Goal: Information Seeking & Learning: Learn about a topic

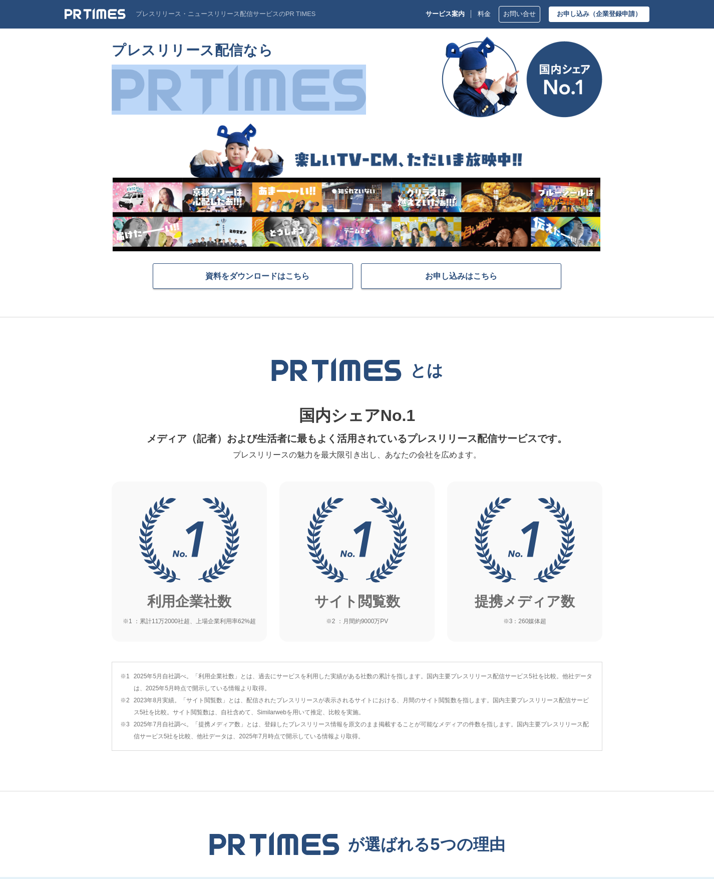
drag, startPoint x: 403, startPoint y: 64, endPoint x: 312, endPoint y: 103, distance: 99.4
click at [312, 103] on div "プレスリリース配信なら" at bounding box center [357, 77] width 490 height 81
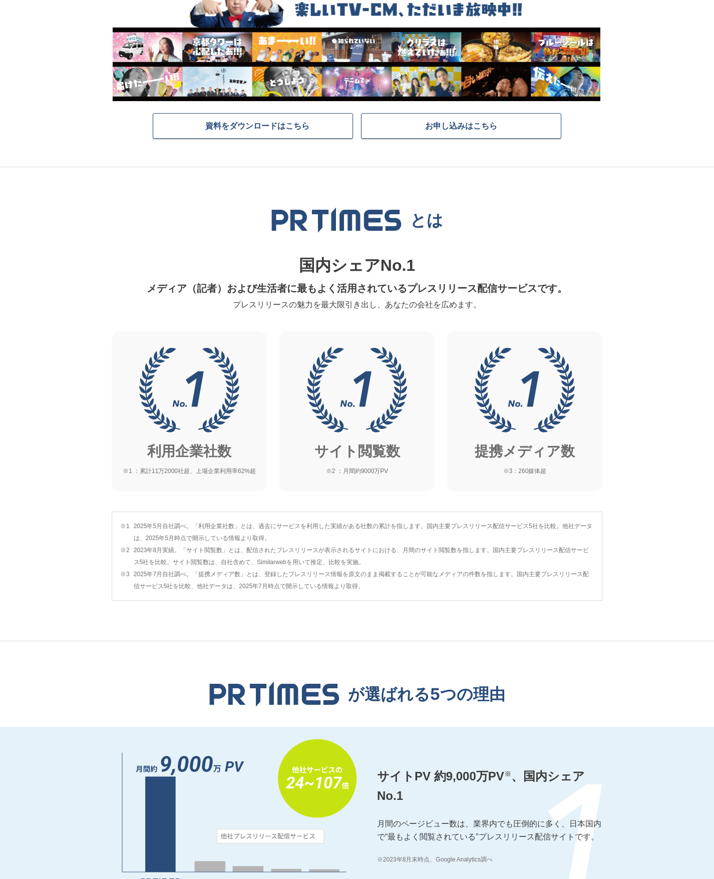
scroll to position [300, 0]
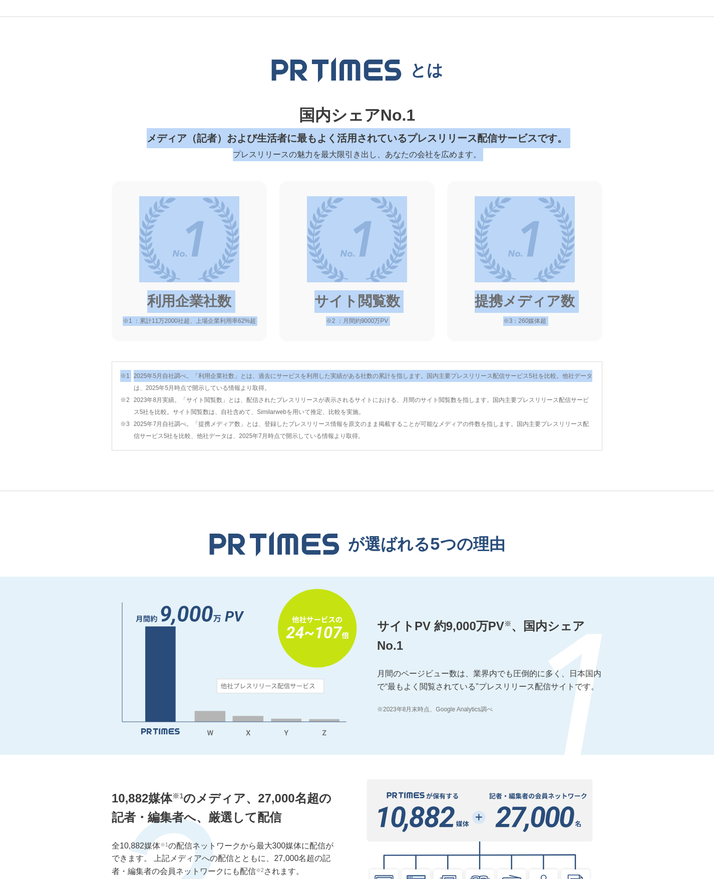
drag, startPoint x: 582, startPoint y: 106, endPoint x: 674, endPoint y: 356, distance: 266.6
click at [676, 358] on section "とは 国内シェアNo.1 メディア（記者）および生活者に最もよく活用されているプレスリリース配信サービスです。 プレスリリースの魅力を最大限引き出し、あなたの…" at bounding box center [357, 254] width 714 height 474
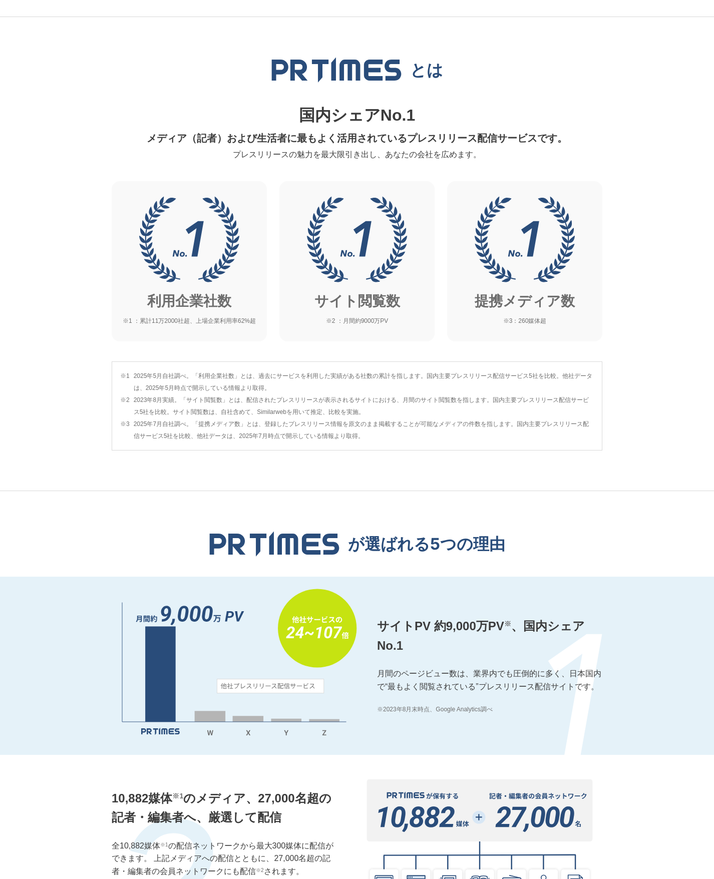
drag, startPoint x: 674, startPoint y: 356, endPoint x: 673, endPoint y: 382, distance: 25.5
click at [673, 382] on section "とは 国内シェアNo.1 メディア（記者）および生活者に最もよく活用されているプレスリリース配信サービスです。 プレスリリースの魅力を最大限引き出し、あなたの…" at bounding box center [357, 254] width 714 height 474
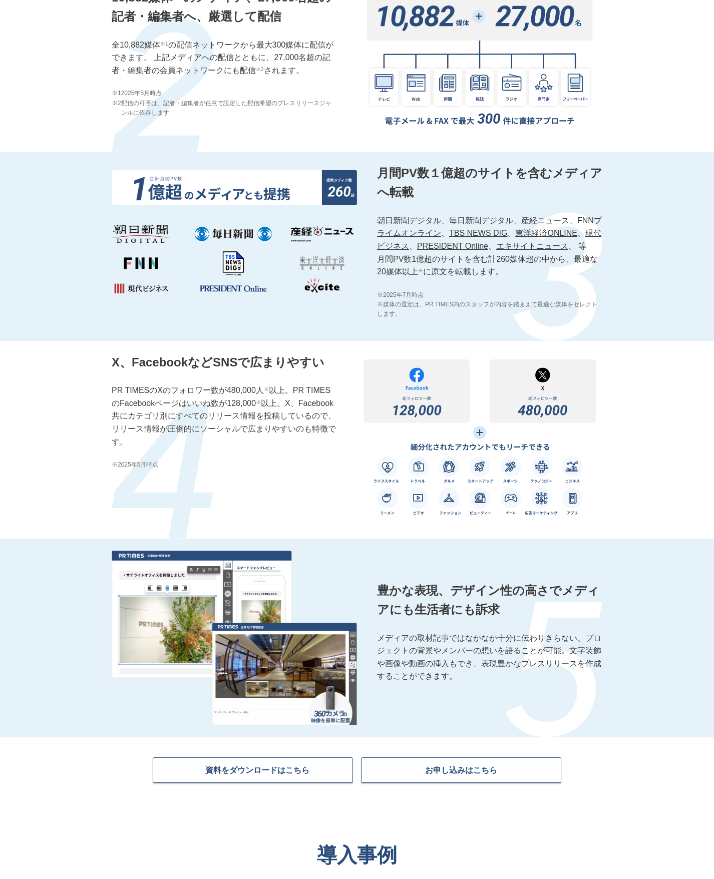
scroll to position [1251, 0]
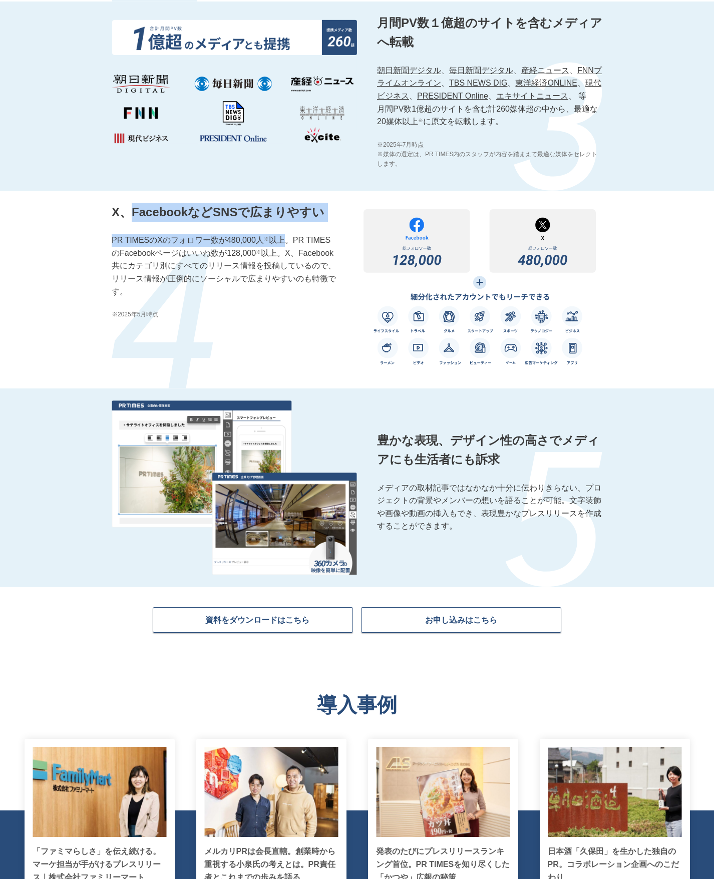
drag, startPoint x: 217, startPoint y: 223, endPoint x: 288, endPoint y: 244, distance: 74.4
click at [288, 244] on div "X、FacebookなどSNSで広まりやすい PR TIMESのXのフォロワー数が480,000人 ※ 以上。PR TIMESのFacebookページはいいね…" at bounding box center [224, 290] width 225 height 174
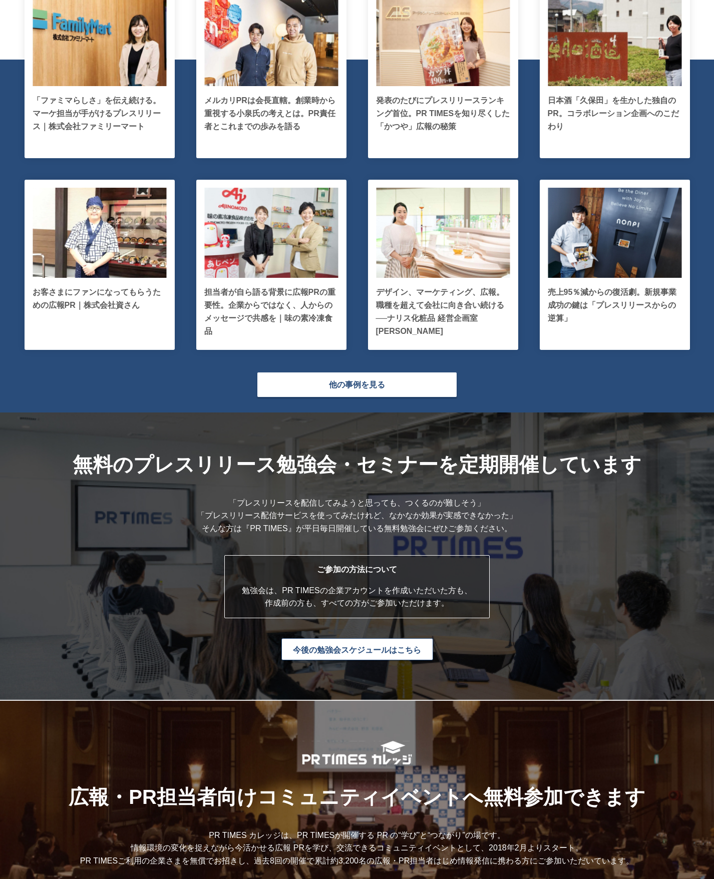
scroll to position [2302, 0]
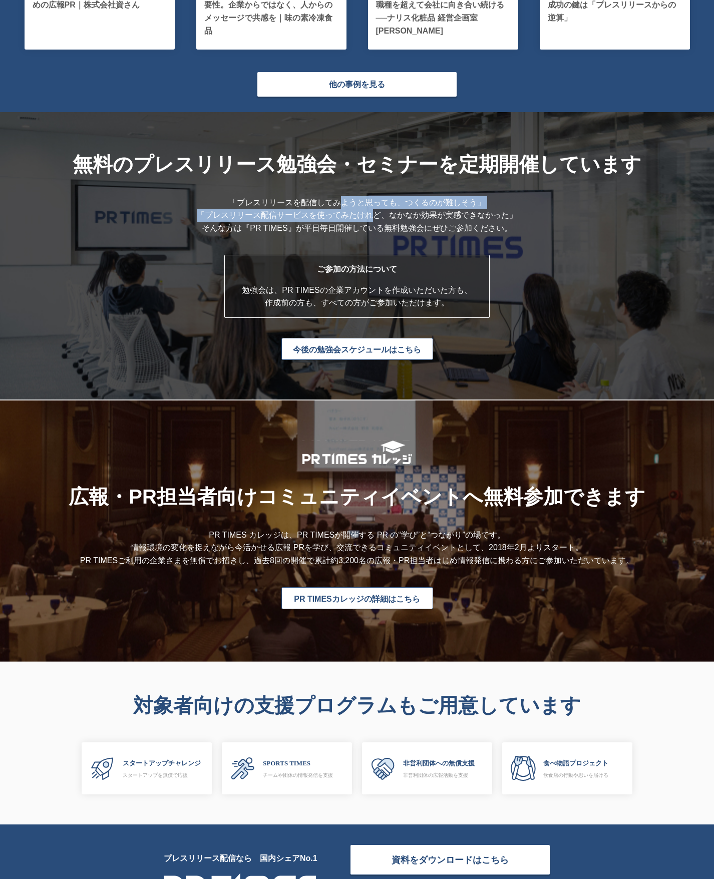
drag, startPoint x: 359, startPoint y: 232, endPoint x: 320, endPoint y: 223, distance: 40.4
click at [320, 224] on p "「プレスリリースを配信してみようと思っても、つくるのが難しそう」 「プレスリリース配信サービスを使ってみたけれど、なかなか効果が実感できなかった」 そんな方は…" at bounding box center [357, 215] width 320 height 39
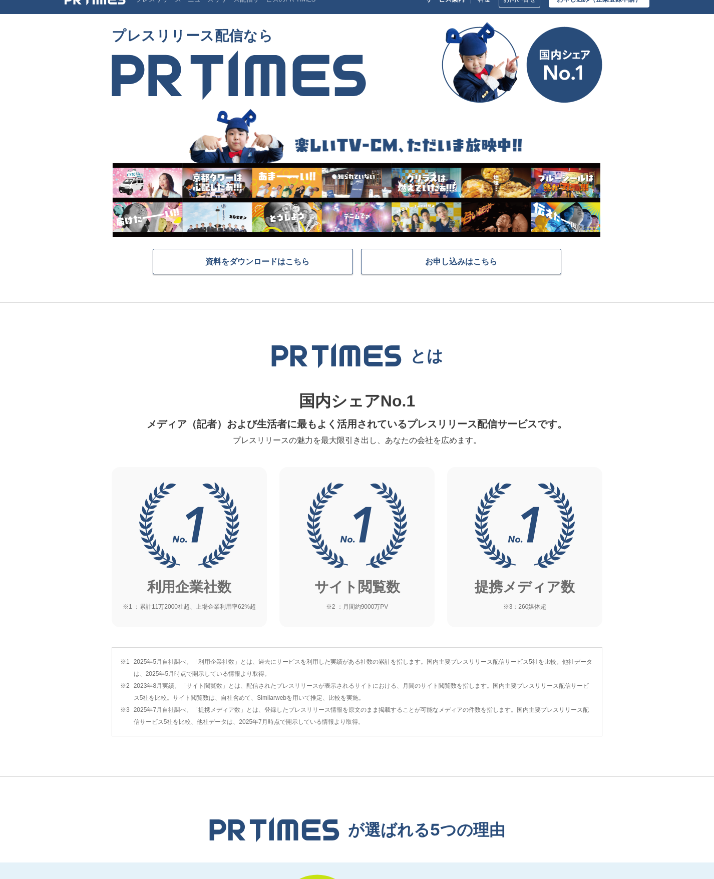
scroll to position [0, 0]
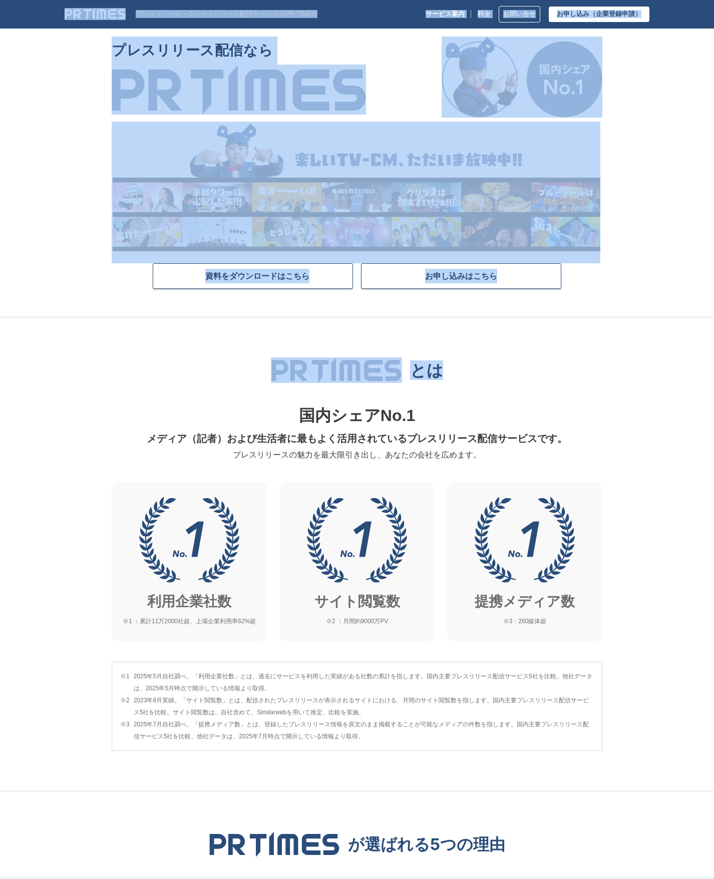
drag, startPoint x: 641, startPoint y: 329, endPoint x: 76, endPoint y: 101, distance: 608.9
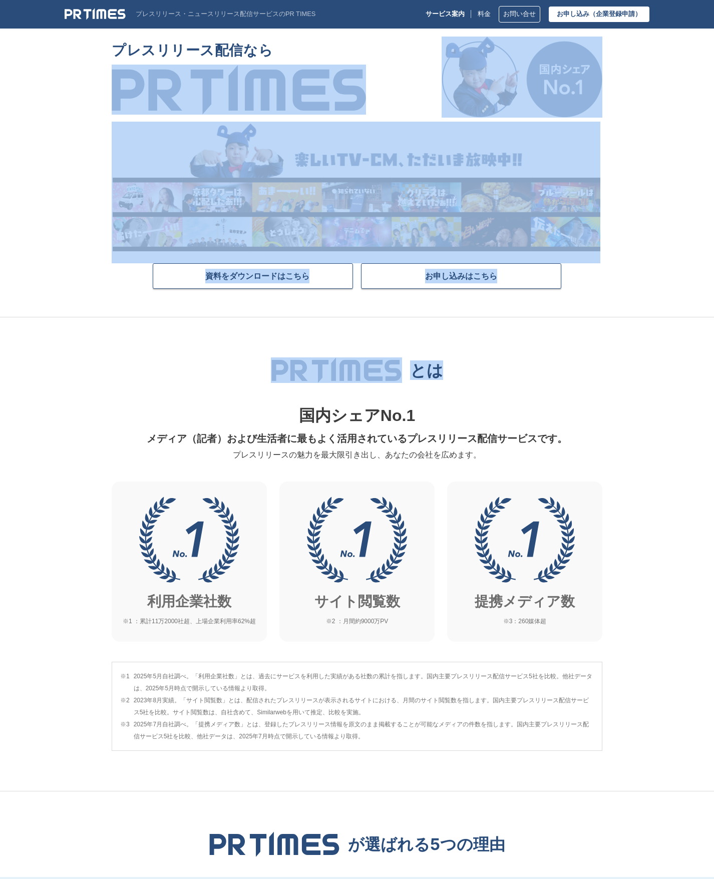
drag, startPoint x: 76, startPoint y: 101, endPoint x: 78, endPoint y: 110, distance: 9.1
click at [78, 110] on section "プレスリリース配信なら 資料をダウンロードはこちら お申し込みはこちら" at bounding box center [357, 177] width 714 height 281
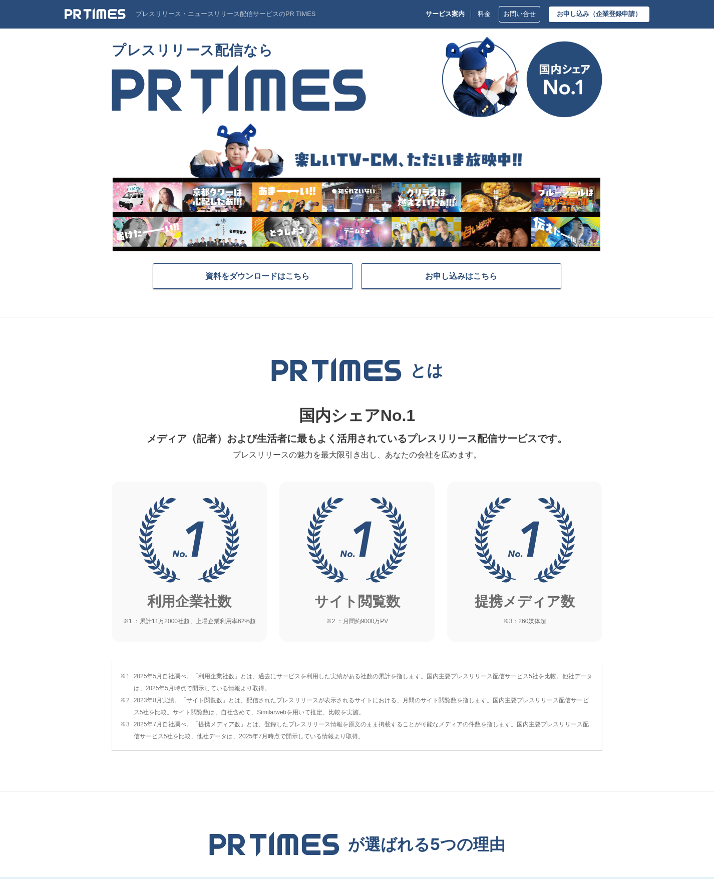
scroll to position [350, 0]
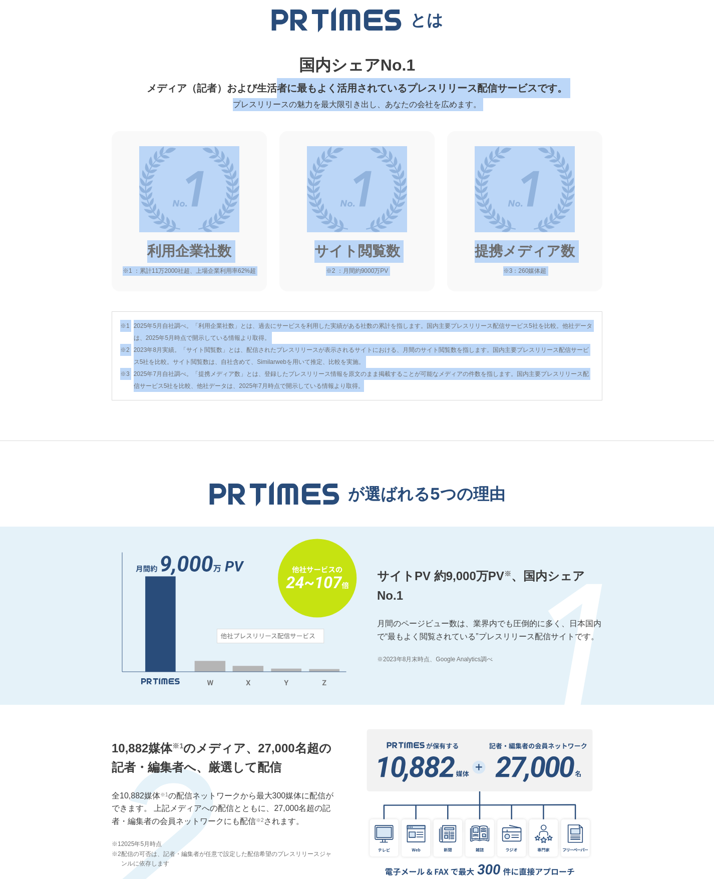
drag, startPoint x: 278, startPoint y: 83, endPoint x: 455, endPoint y: 393, distance: 357.7
click at [456, 393] on section "とは 国内シェアNo.1 メディア（記者）および生活者に最もよく活用されているプレスリリース配信サービスです。 プレスリリースの魅力を最大限引き出し、あなたの…" at bounding box center [357, 204] width 714 height 474
drag, startPoint x: 455, startPoint y: 393, endPoint x: 416, endPoint y: 398, distance: 39.3
click at [416, 398] on div "※1 [DATE]自社調べ。「利用企業社数」とは、過去にサービスを利用した実績がある社数の累計を指します。国内主要プレスリリース配信サービス5社を比較。他社デ…" at bounding box center [357, 355] width 490 height 89
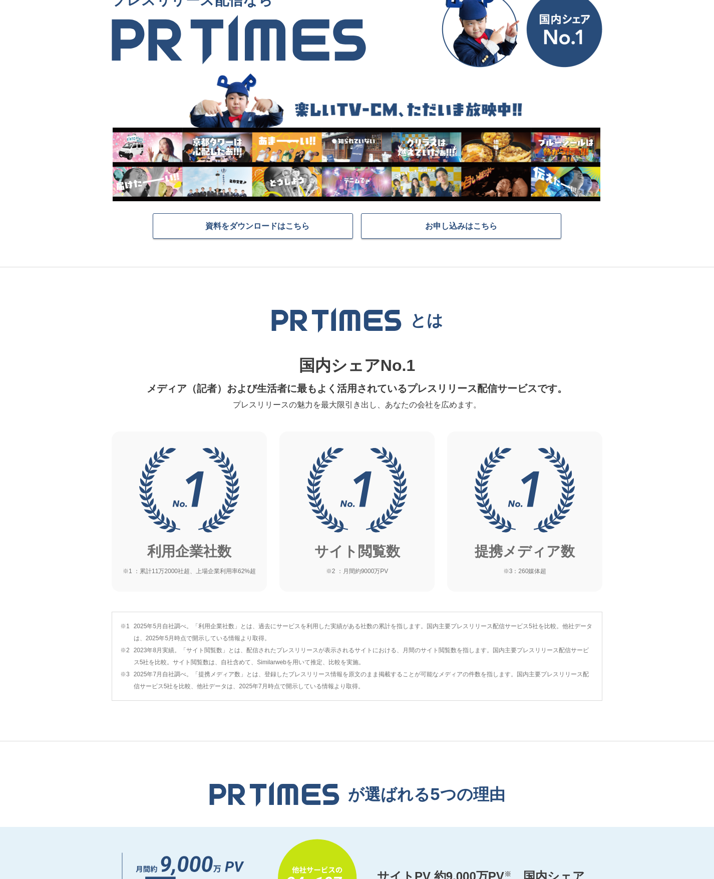
scroll to position [0, 0]
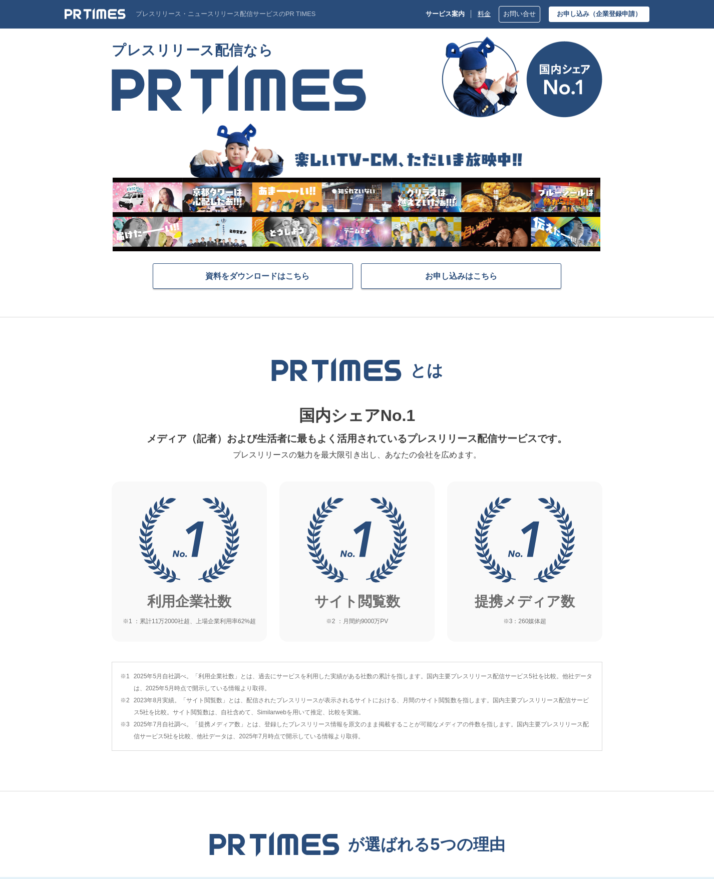
click at [483, 12] on link "料金" at bounding box center [483, 15] width 13 height 8
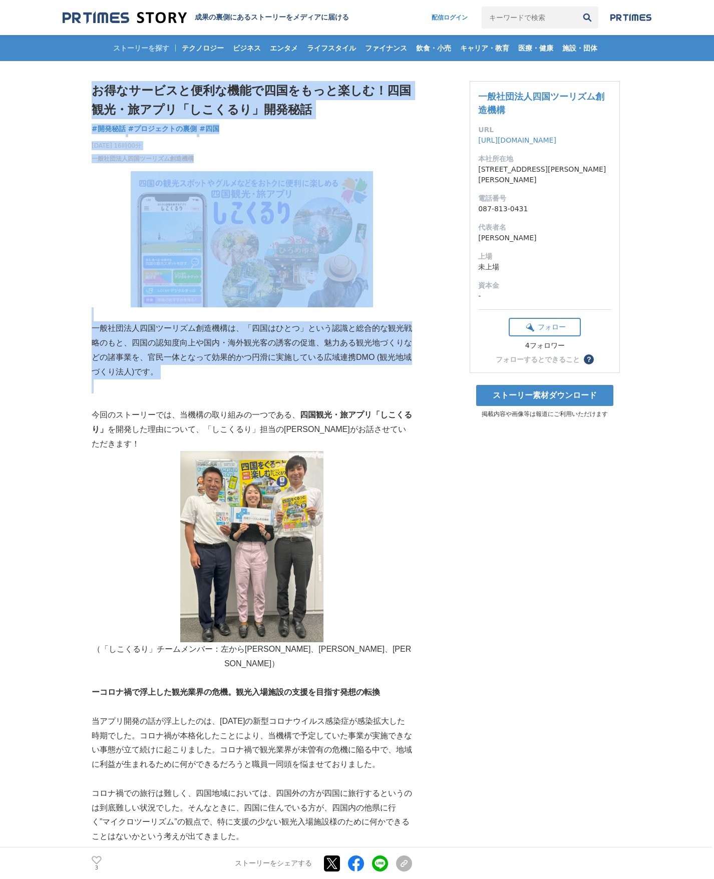
drag, startPoint x: 54, startPoint y: 120, endPoint x: 335, endPoint y: 383, distance: 385.9
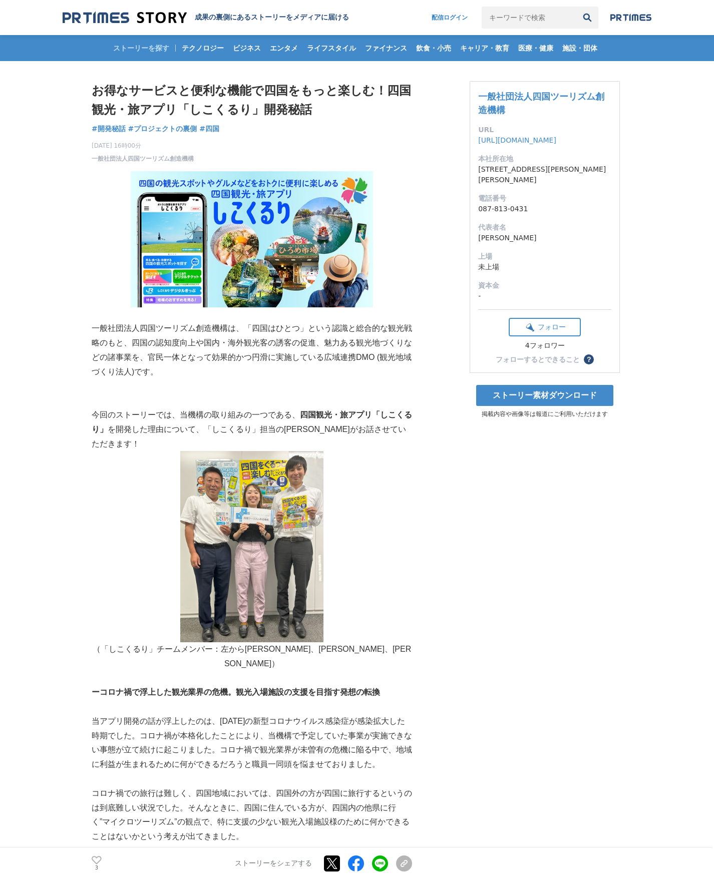
drag, startPoint x: 335, startPoint y: 383, endPoint x: 337, endPoint y: 402, distance: 18.6
click at [337, 402] on p at bounding box center [252, 400] width 320 height 15
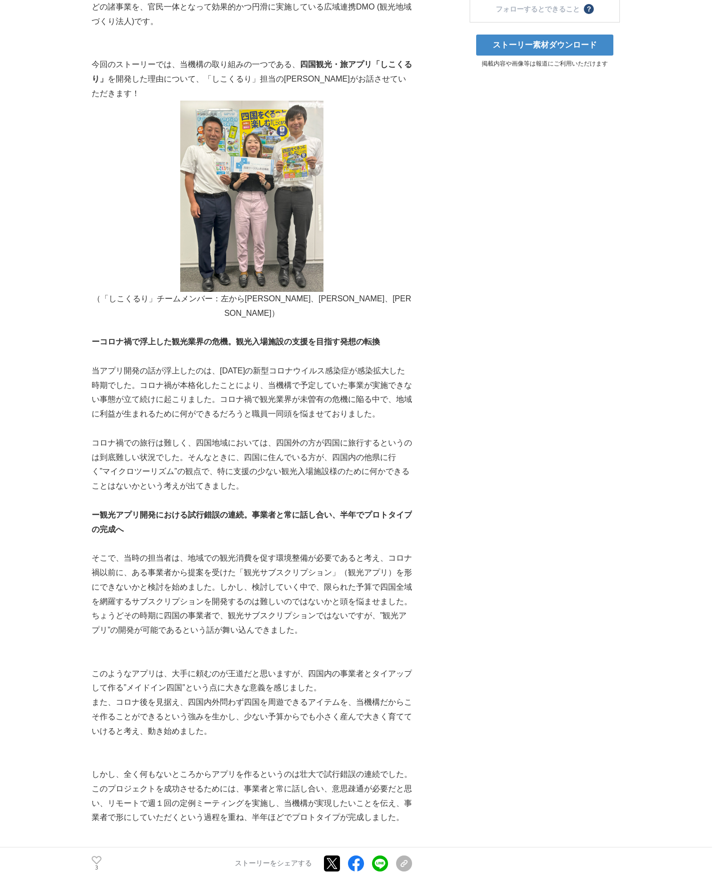
scroll to position [250, 0]
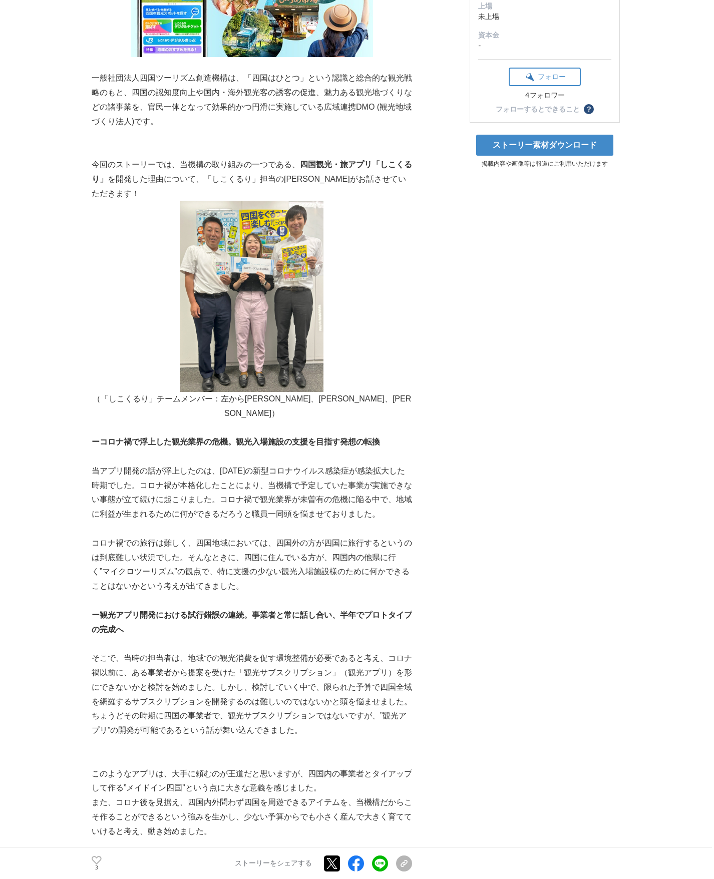
click at [264, 281] on img at bounding box center [251, 296] width 143 height 191
drag, startPoint x: 201, startPoint y: 170, endPoint x: 258, endPoint y: 166, distance: 57.2
click at [259, 166] on p "今回のストーリーでは、当機構の取り組みの一つである、 四国観光・旅アプリ「しこくるり」 を開発した理由について、「しこくるり」担当の佐伯友里恵がお話させていた…" at bounding box center [252, 179] width 320 height 43
click at [255, 166] on p "今回のストーリーでは、当機構の取り組みの一つである、 四国観光・旅アプリ「しこくるり」 を開発した理由について、「しこくるり」担当の佐伯友里恵がお話させていた…" at bounding box center [252, 179] width 320 height 43
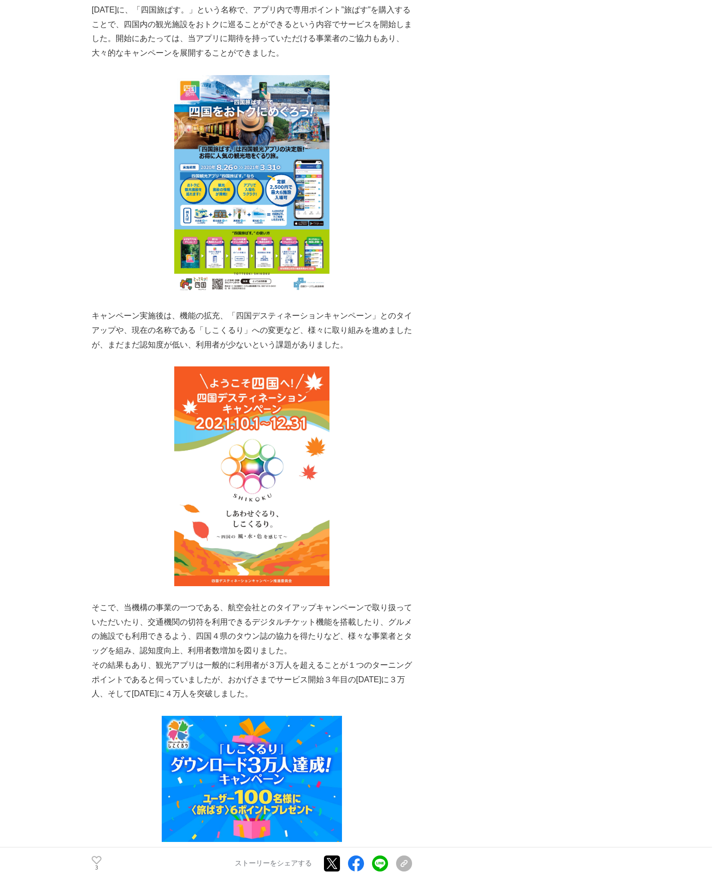
scroll to position [1551, 0]
